Goal: Task Accomplishment & Management: Use online tool/utility

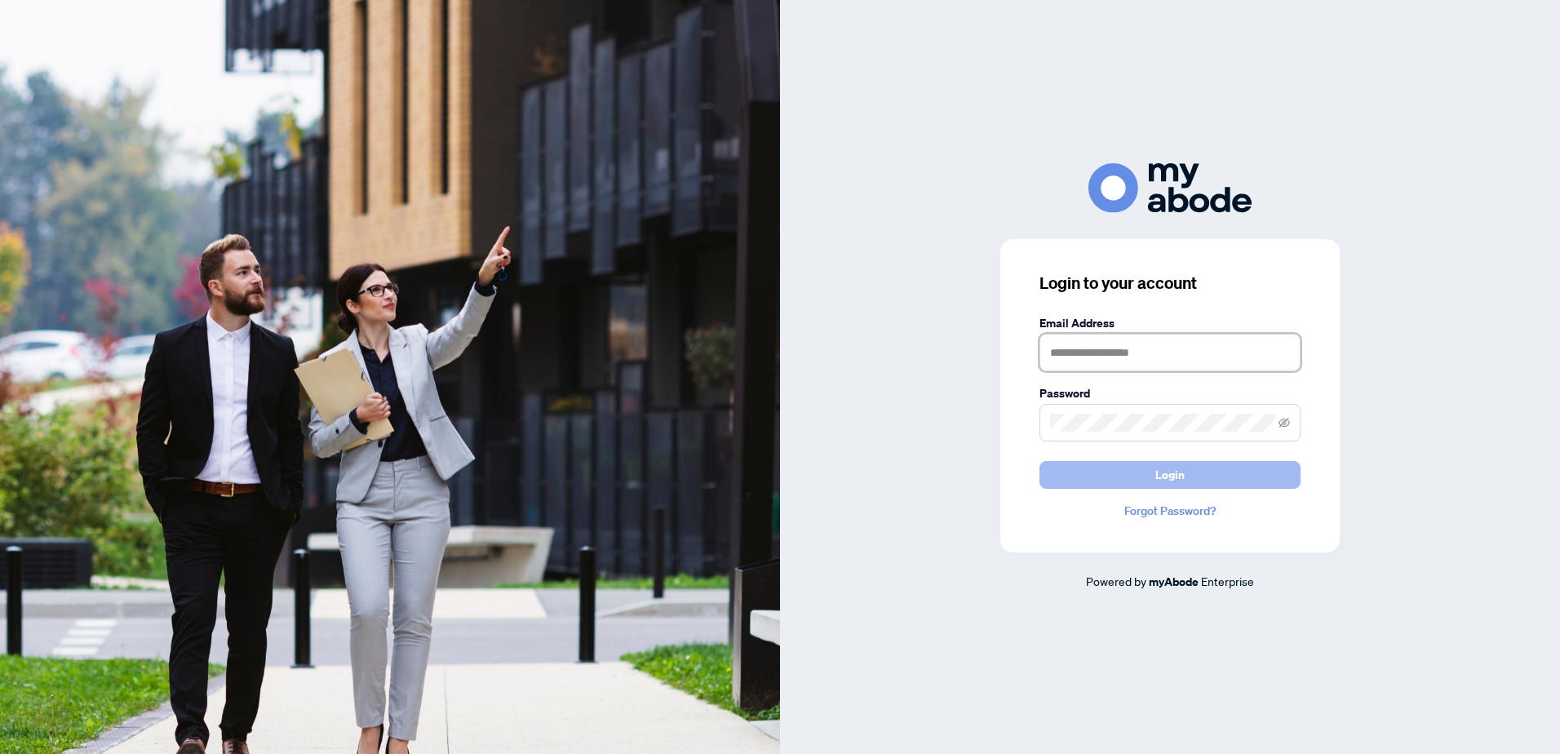
type input "**********"
click at [1161, 469] on span "Login" at bounding box center [1169, 475] width 29 height 26
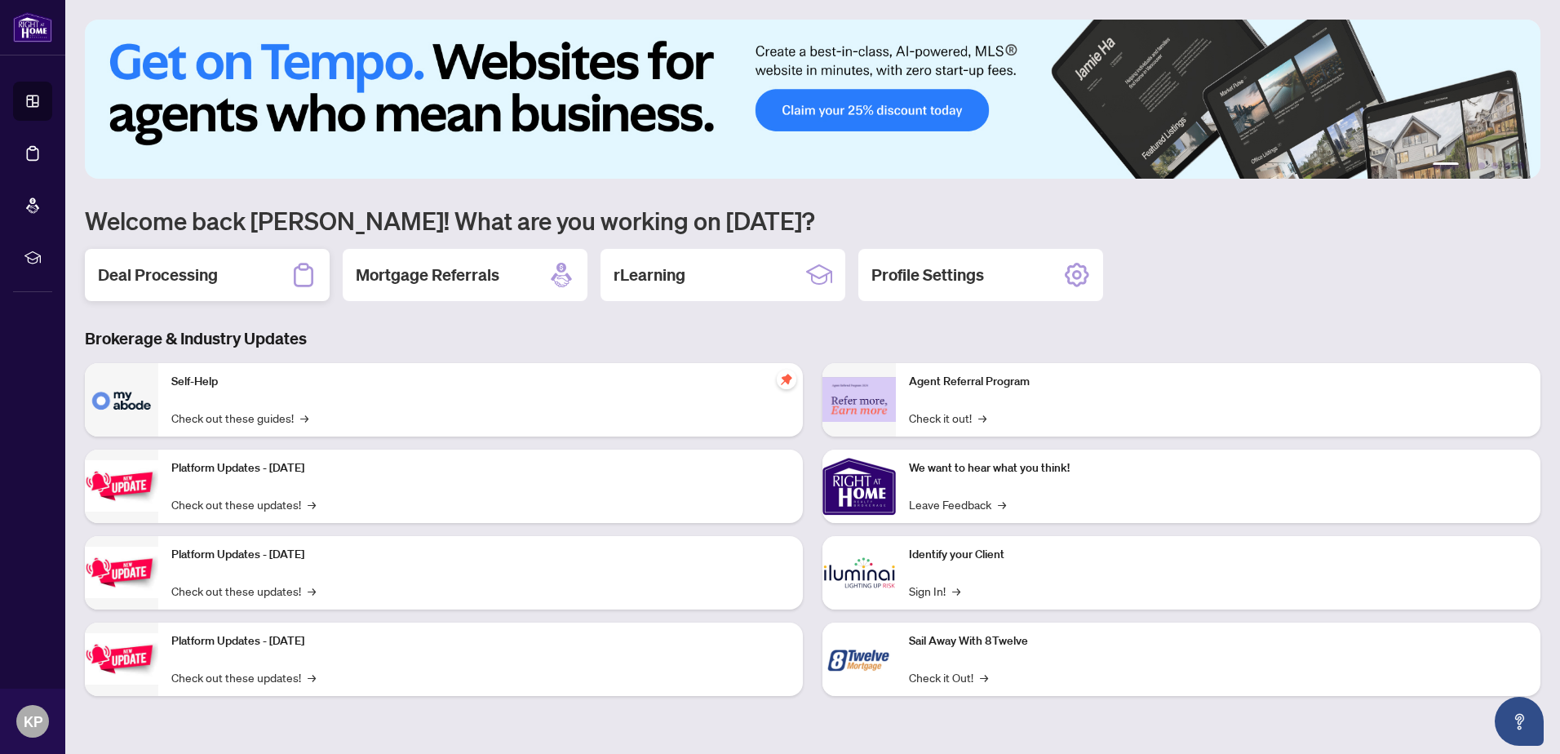
click at [269, 285] on div "Deal Processing" at bounding box center [207, 275] width 245 height 52
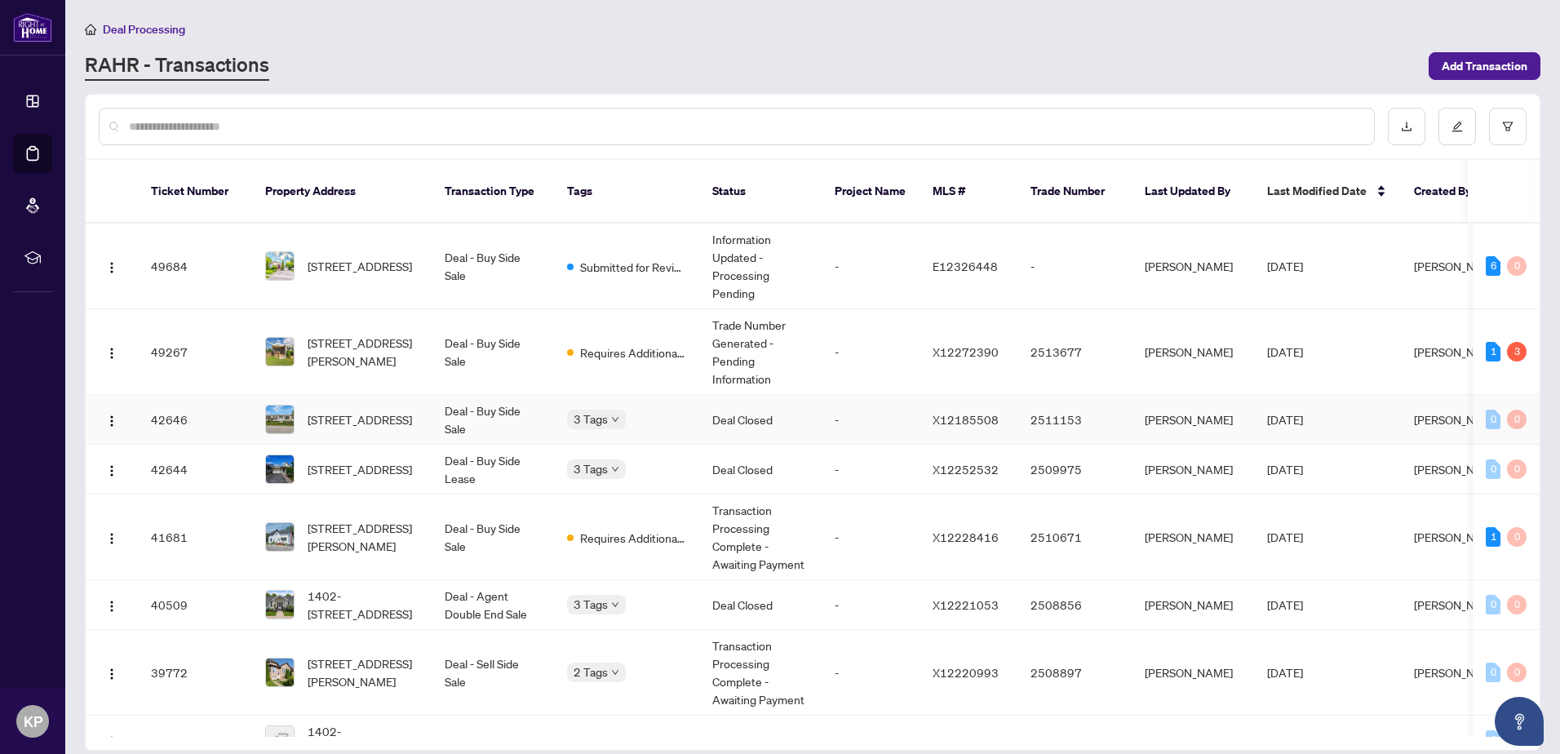
click at [538, 411] on td "Deal - Buy Side Sale" at bounding box center [492, 420] width 122 height 50
